Goal: Task Accomplishment & Management: Use online tool/utility

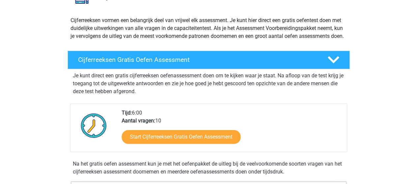
scroll to position [132, 0]
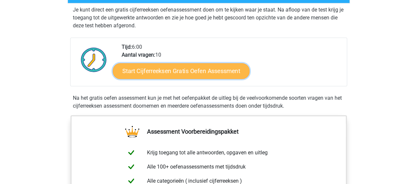
click at [222, 79] on link "Start Cijferreeksen Gratis Oefen Assessment" at bounding box center [181, 71] width 137 height 16
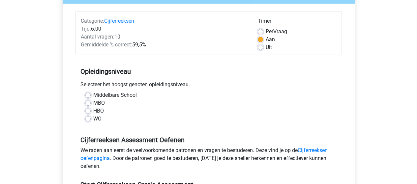
scroll to position [132, 0]
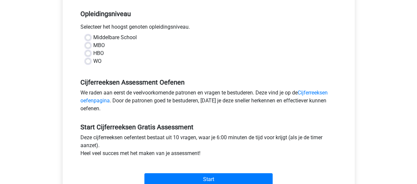
click at [93, 61] on label "WO" at bounding box center [97, 61] width 8 height 8
click at [90, 61] on input "WO" at bounding box center [87, 60] width 5 height 7
radio input "true"
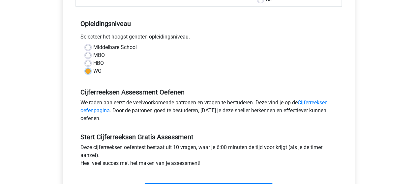
scroll to position [198, 0]
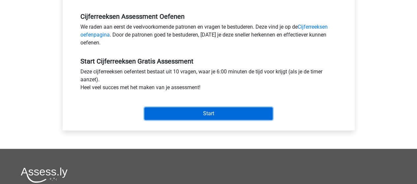
click at [231, 112] on input "Start" at bounding box center [208, 114] width 128 height 13
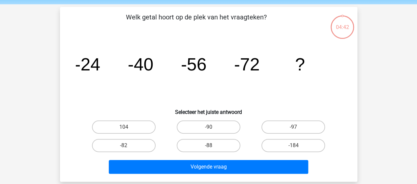
scroll to position [33, 0]
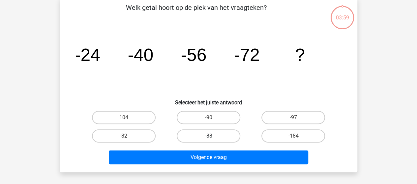
click at [217, 138] on label "-88" at bounding box center [209, 136] width 64 height 13
click at [213, 138] on input "-88" at bounding box center [210, 138] width 4 height 4
radio input "true"
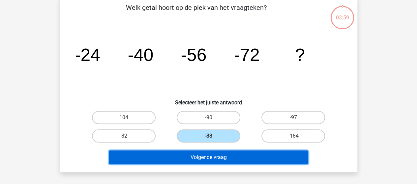
click at [215, 154] on button "Volgende vraag" at bounding box center [209, 158] width 200 height 14
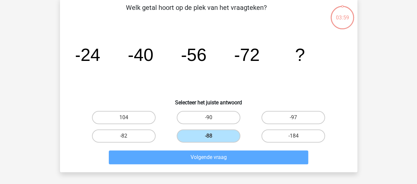
scroll to position [30, 0]
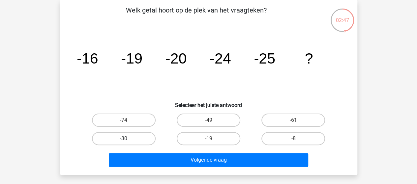
click at [133, 137] on label "-30" at bounding box center [124, 138] width 64 height 13
click at [128, 139] on input "-30" at bounding box center [126, 141] width 4 height 4
radio input "true"
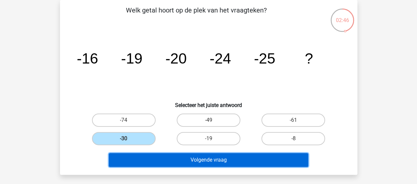
click at [160, 156] on button "Volgende vraag" at bounding box center [209, 160] width 200 height 14
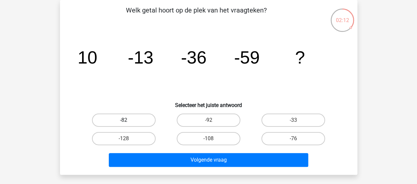
click at [123, 118] on label "-82" at bounding box center [124, 120] width 64 height 13
click at [124, 120] on input "-82" at bounding box center [126, 122] width 4 height 4
radio input "true"
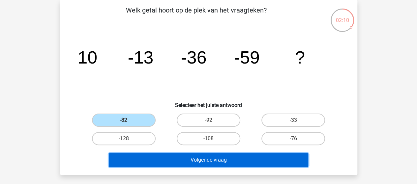
click at [230, 163] on button "Volgende vraag" at bounding box center [209, 160] width 200 height 14
